Goal: Find specific page/section: Find specific page/section

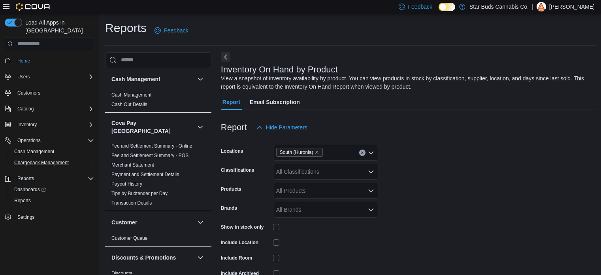
scroll to position [203, 0]
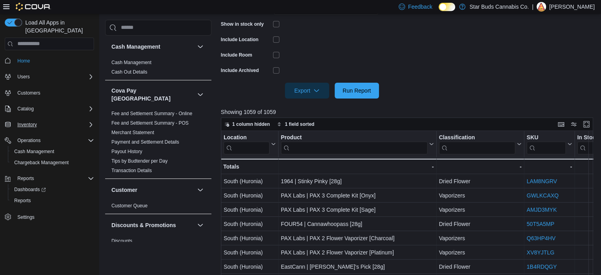
click at [43, 120] on div "Inventory" at bounding box center [54, 124] width 80 height 9
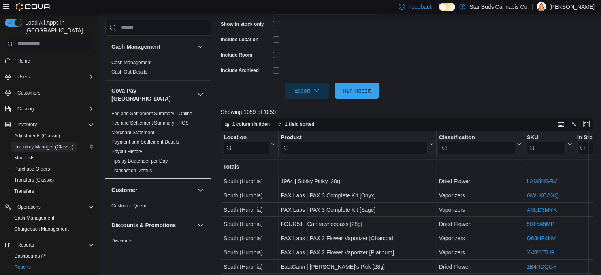
click at [44, 144] on span "Inventory Manager (Classic)" at bounding box center [43, 147] width 59 height 6
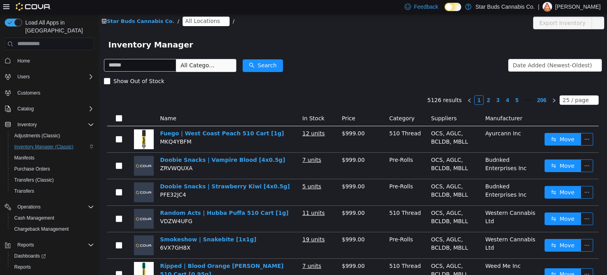
click at [203, 25] on span "All Locations" at bounding box center [206, 20] width 47 height 9
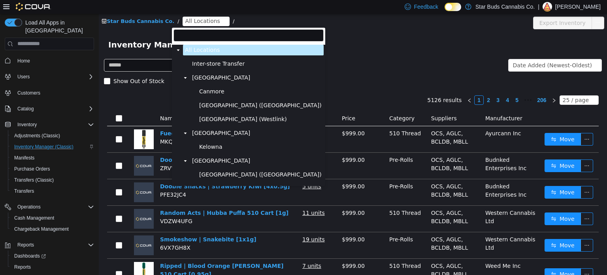
scroll to position [167, 0]
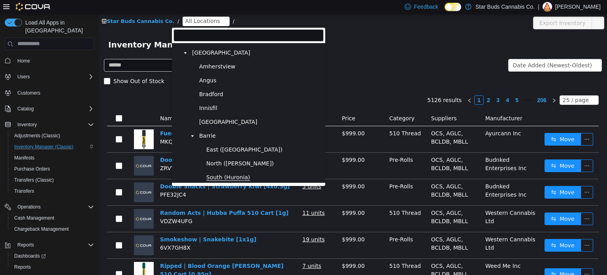
click at [223, 180] on span "South (Huronia)" at bounding box center [228, 177] width 44 height 7
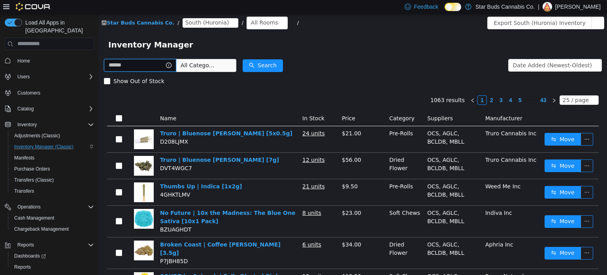
click at [134, 67] on input "text" at bounding box center [140, 65] width 72 height 13
type input "****"
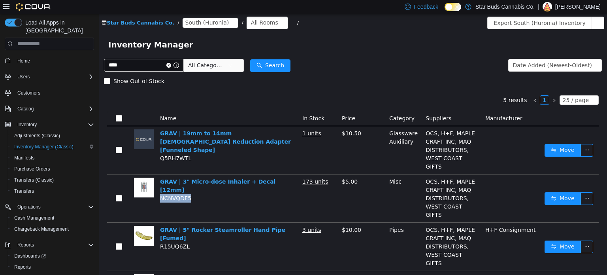
drag, startPoint x: 193, startPoint y: 183, endPoint x: 161, endPoint y: 183, distance: 32.4
click at [161, 183] on td "GRAV | 3" Micro-dose Inhaler + Decal [12mm] NCNVQDF5" at bounding box center [228, 198] width 142 height 48
copy span "NCNVQDF5"
